Goal: Complete application form

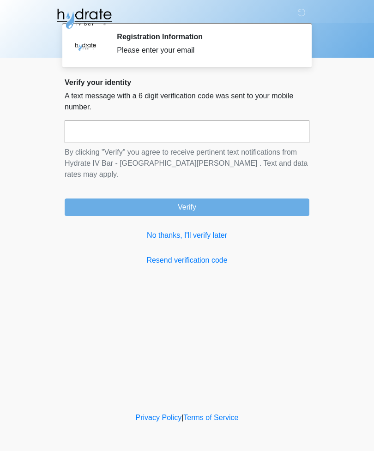
click at [173, 127] on input "text" at bounding box center [187, 131] width 244 height 23
type input "******"
click at [243, 199] on button "Verify" at bounding box center [187, 207] width 244 height 18
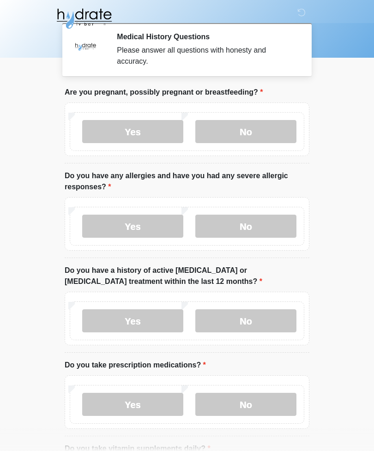
click at [274, 135] on label "No" at bounding box center [245, 131] width 101 height 23
click at [256, 229] on label "No" at bounding box center [245, 225] width 101 height 23
click at [256, 314] on label "No" at bounding box center [245, 320] width 101 height 23
click at [249, 405] on label "No" at bounding box center [245, 404] width 101 height 23
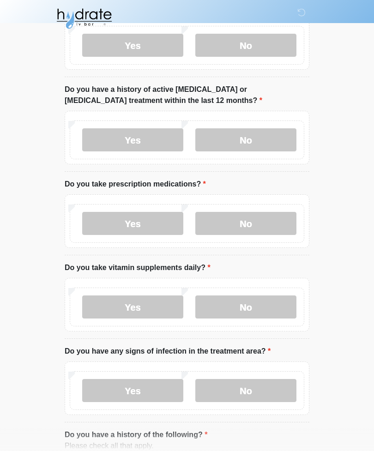
scroll to position [187, 0]
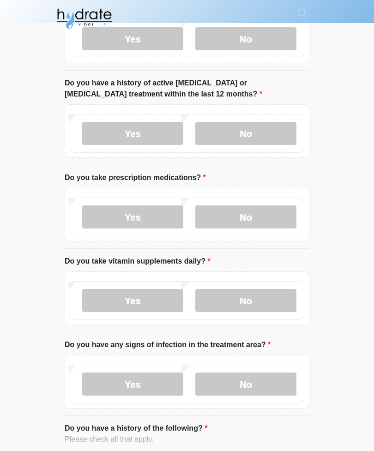
click at [156, 297] on label "Yes" at bounding box center [132, 300] width 101 height 23
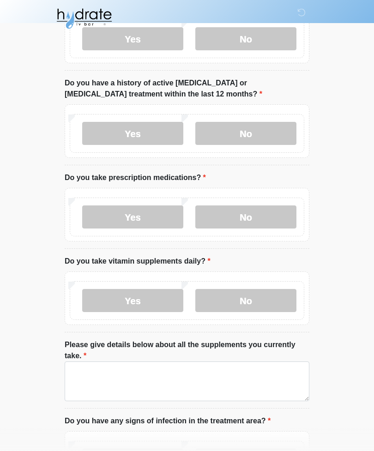
click at [254, 303] on label "No" at bounding box center [245, 300] width 101 height 23
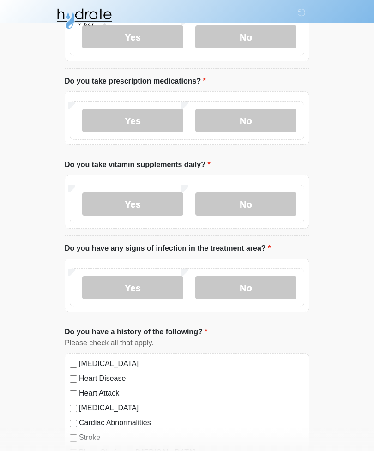
scroll to position [298, 0]
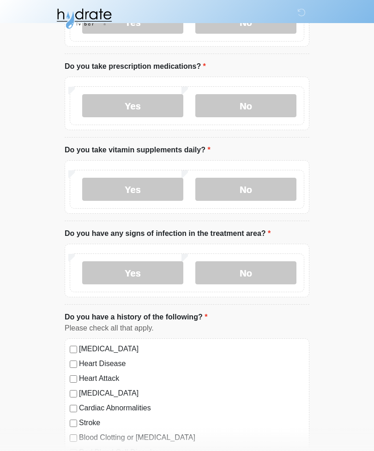
click at [261, 278] on label "No" at bounding box center [245, 272] width 101 height 23
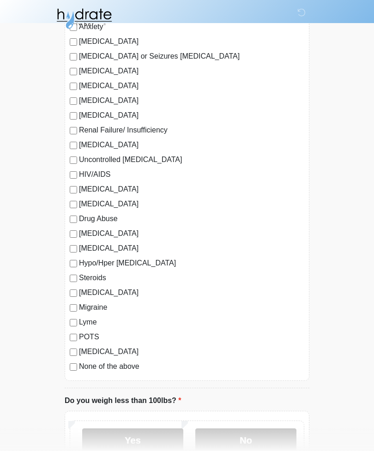
scroll to position [752, 0]
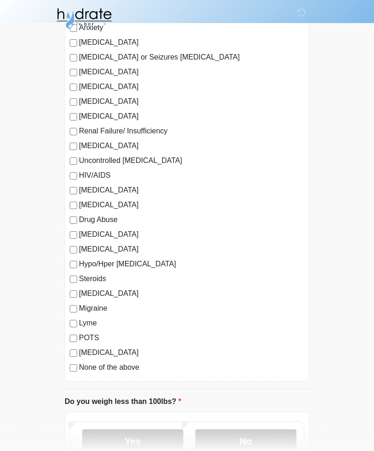
click at [132, 369] on label "None of the above" at bounding box center [191, 367] width 225 height 11
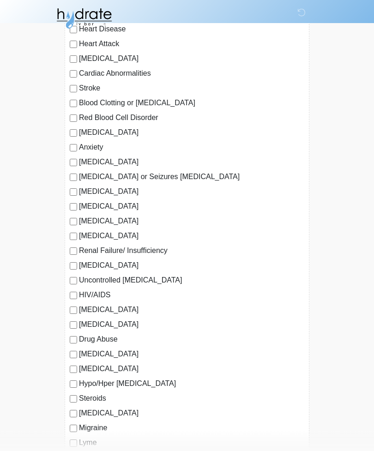
scroll to position [633, 0]
click at [104, 416] on label "COVID 19" at bounding box center [191, 412] width 225 height 11
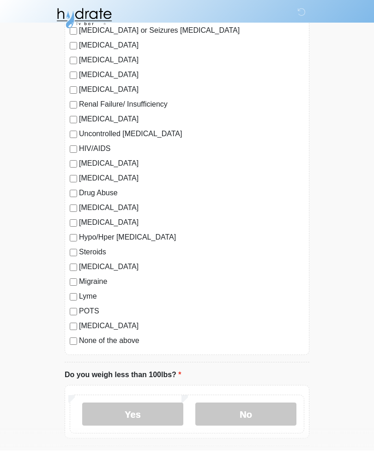
click at [232, 412] on label "No" at bounding box center [245, 414] width 101 height 23
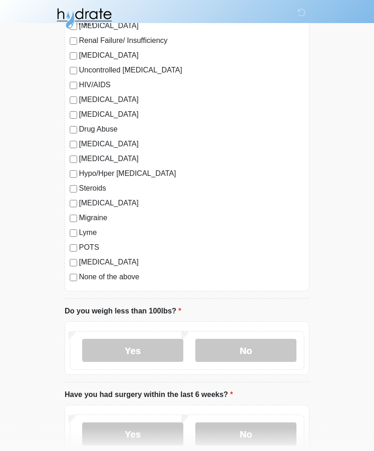
scroll to position [901, 0]
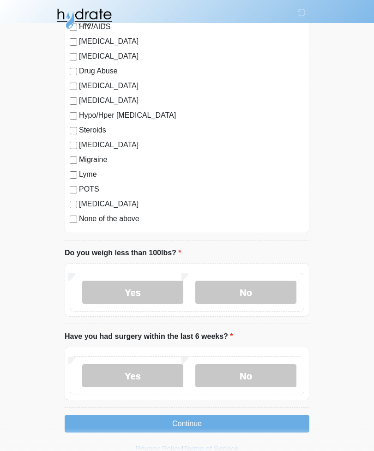
click at [279, 369] on label "No" at bounding box center [245, 375] width 101 height 23
click at [262, 415] on button "Continue" at bounding box center [187, 424] width 244 height 18
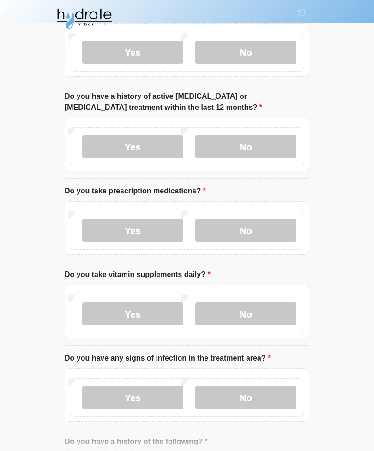
scroll to position [0, 0]
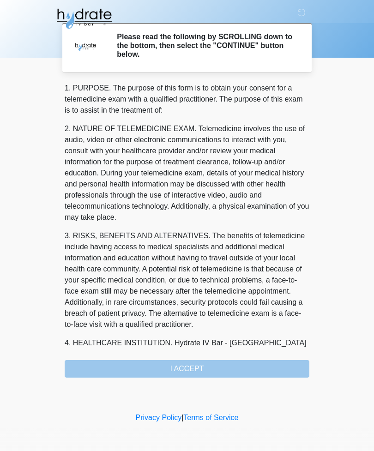
click at [272, 379] on div "‎ ‎ ‎ Please read the following by SCROLLING down to the bottom, then select th…" at bounding box center [186, 205] width 277 height 392
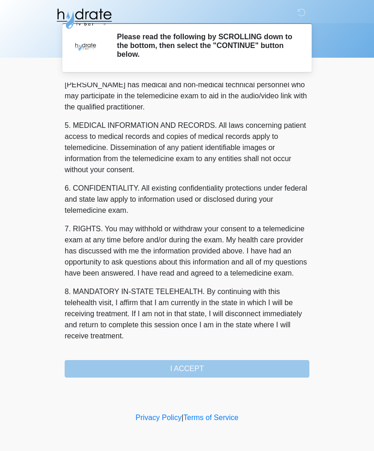
click at [198, 357] on div "1. PURPOSE. The purpose of this form is to obtain your consent for a telemedici…" at bounding box center [187, 230] width 244 height 295
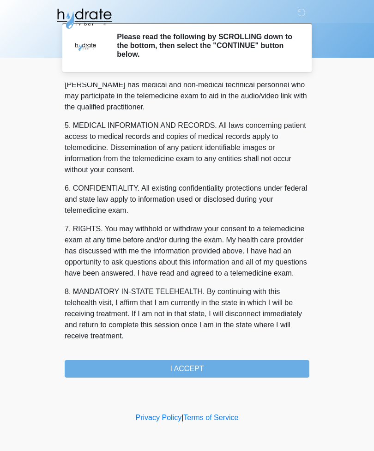
click at [198, 357] on div "1. PURPOSE. The purpose of this form is to obtain your consent for a telemedici…" at bounding box center [187, 230] width 244 height 295
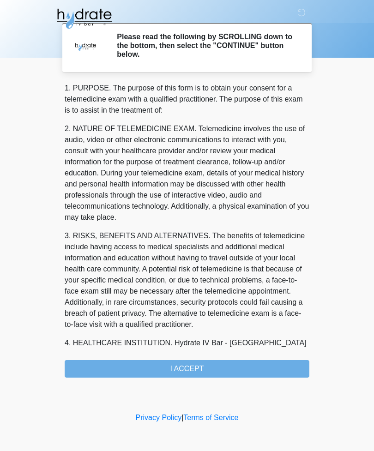
click at [225, 372] on button "I ACCEPT" at bounding box center [187, 369] width 244 height 18
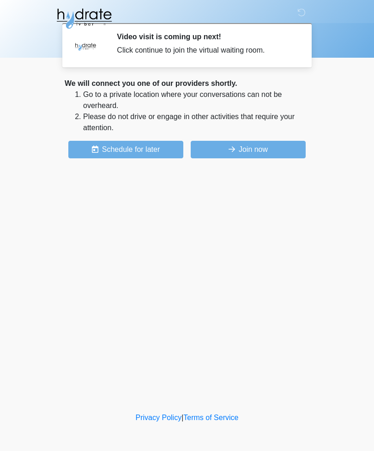
click at [230, 156] on button "Join now" at bounding box center [247, 150] width 115 height 18
